Goal: Find contact information: Find contact information

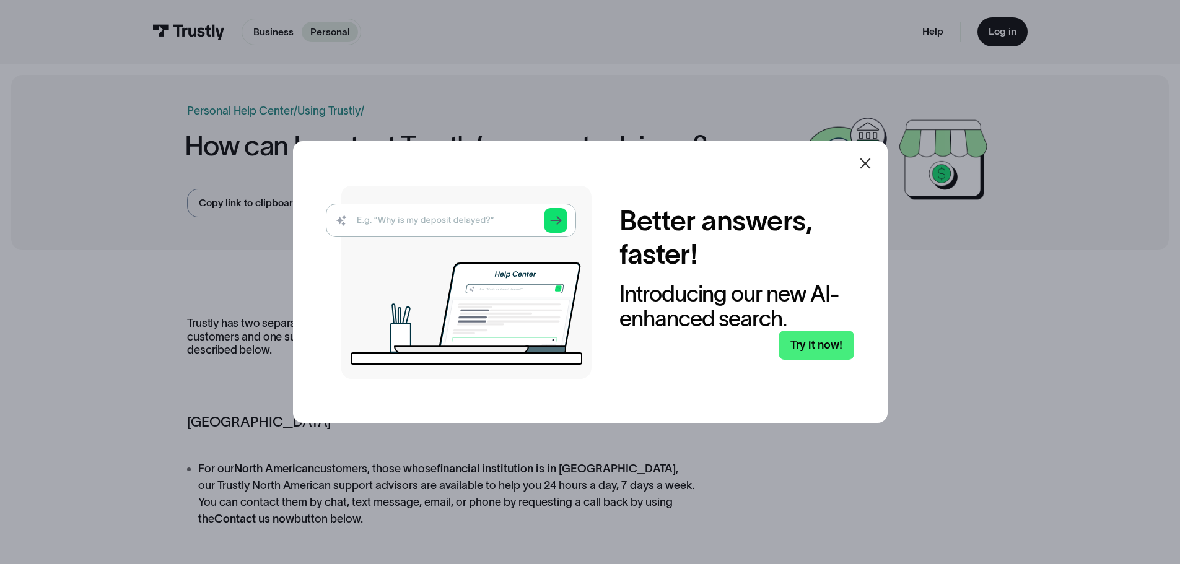
click at [870, 162] on icon at bounding box center [865, 163] width 15 height 15
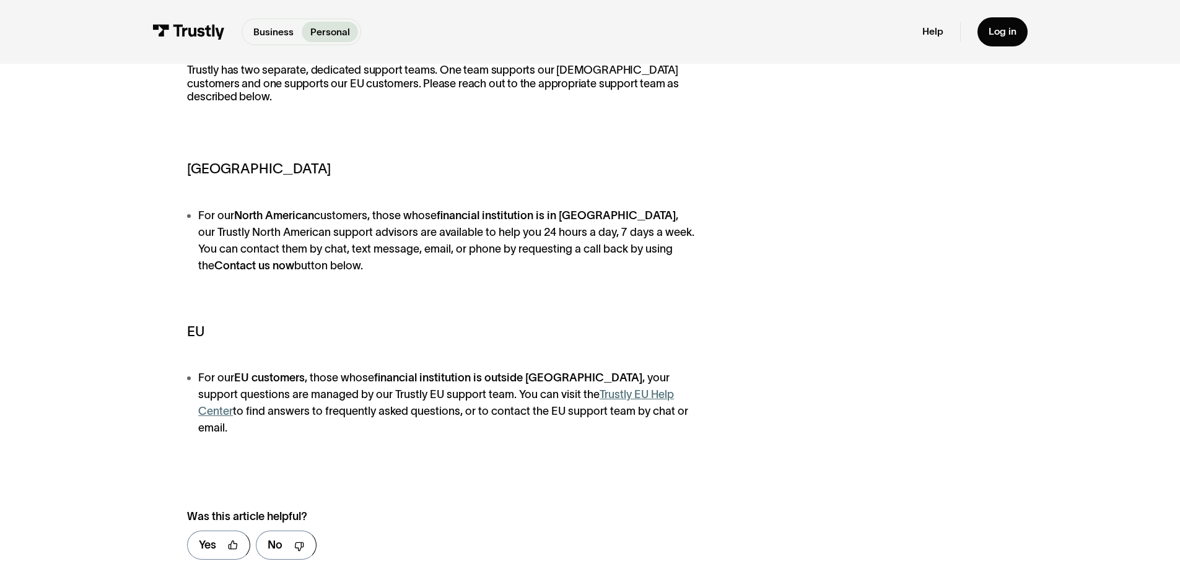
scroll to position [62, 0]
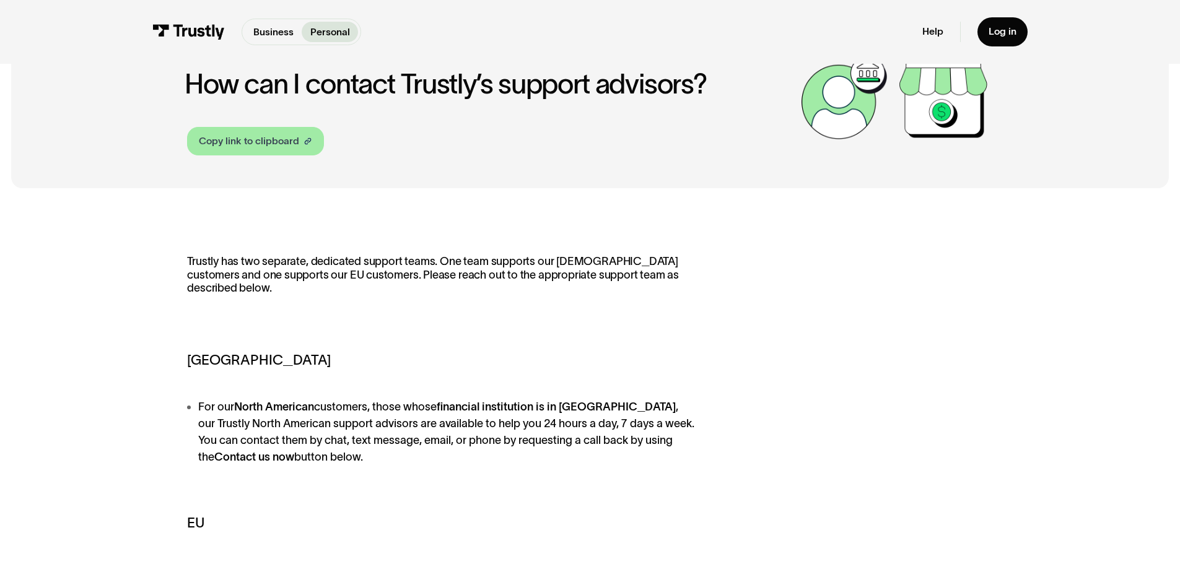
click at [275, 138] on div "Copy link to clipboard" at bounding box center [249, 141] width 100 height 15
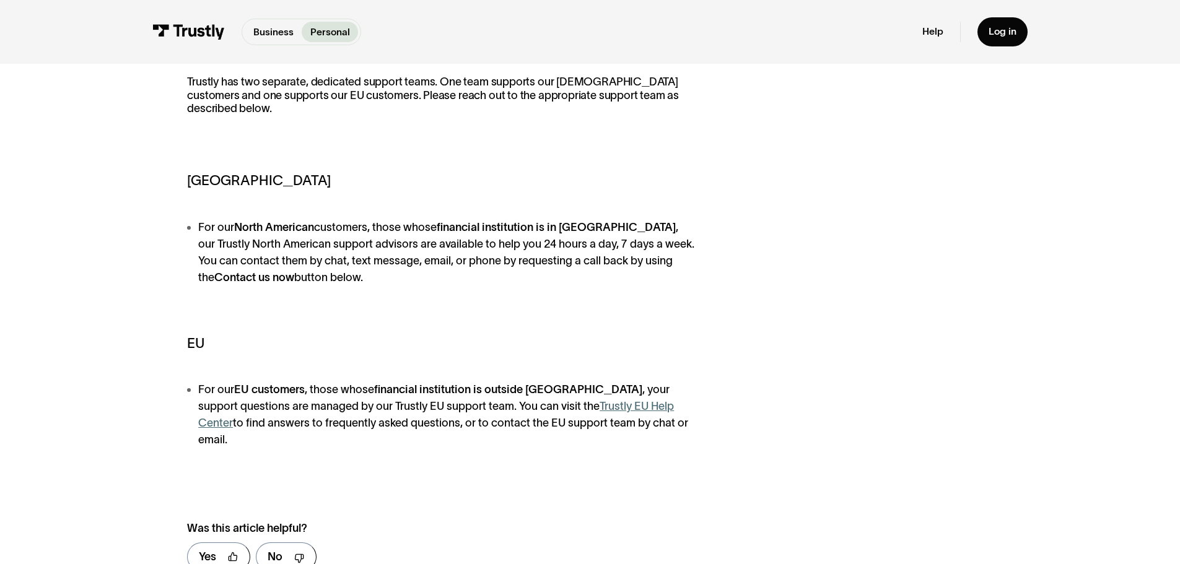
scroll to position [248, 0]
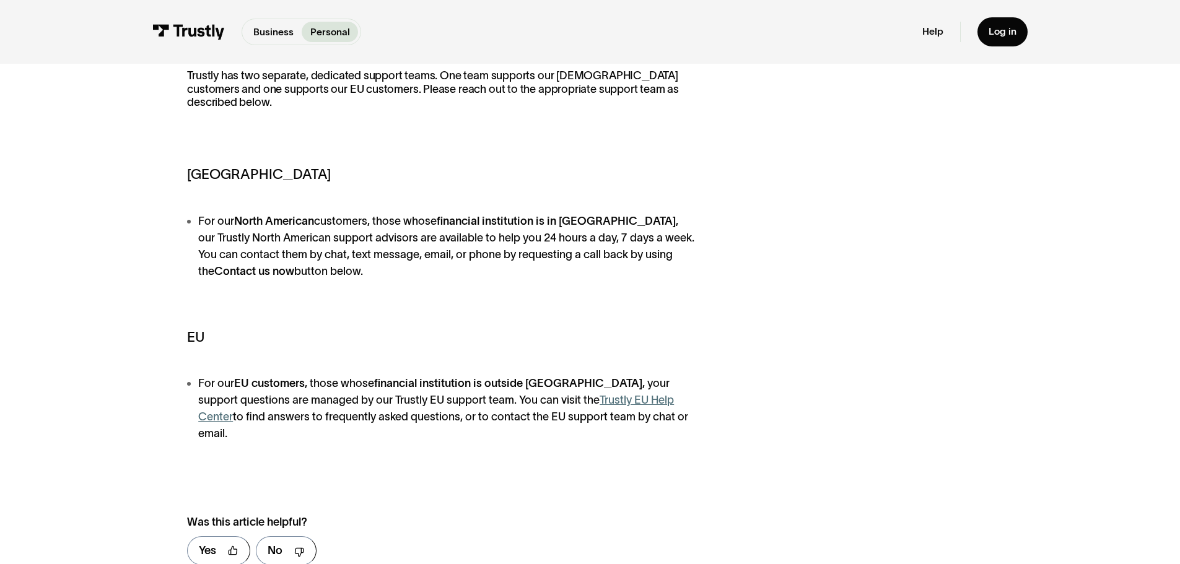
click at [224, 221] on li "For our [DEMOGRAPHIC_DATA] customers, those whose financial institution is in […" at bounding box center [446, 246] width 518 height 67
click at [273, 219] on strong "North American" at bounding box center [274, 221] width 80 height 12
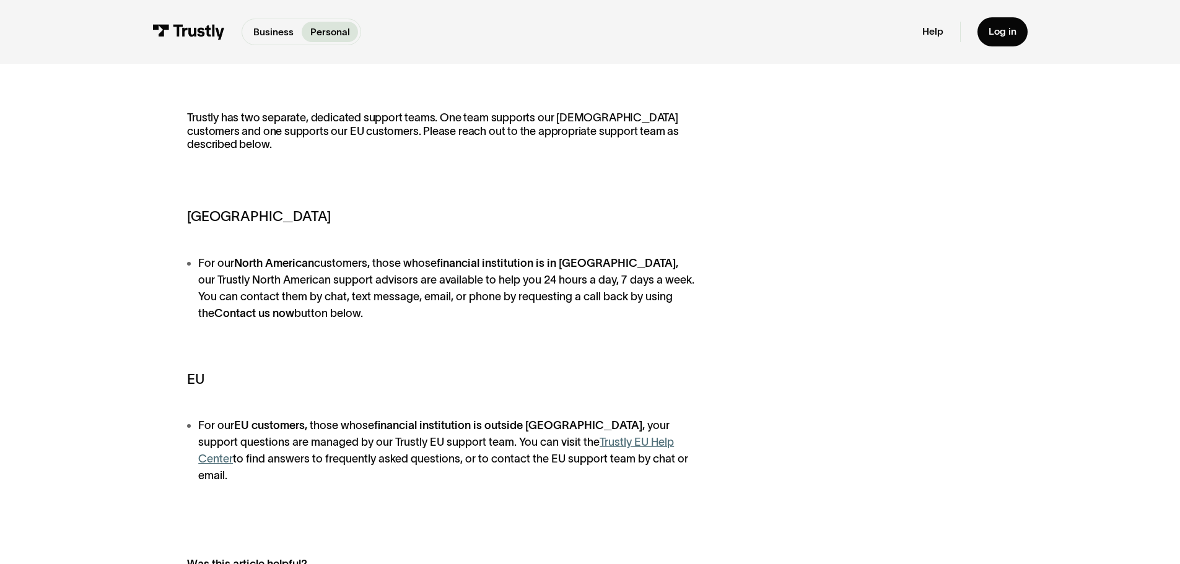
scroll to position [186, 0]
